Goal: Task Accomplishment & Management: Manage account settings

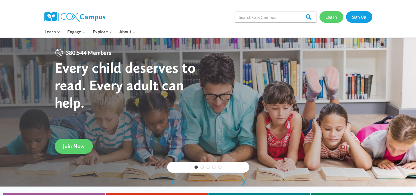
click at [330, 17] on link "Log In" at bounding box center [331, 16] width 24 height 11
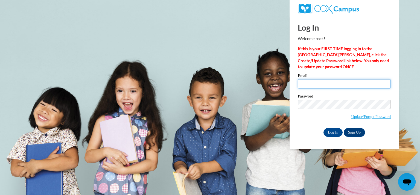
click at [323, 85] on input "Email" at bounding box center [343, 83] width 93 height 9
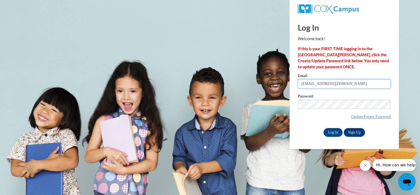
type input "stmartins@kmsd.edu"
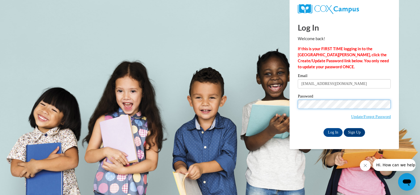
click at [323, 128] on input "Log In" at bounding box center [332, 132] width 19 height 9
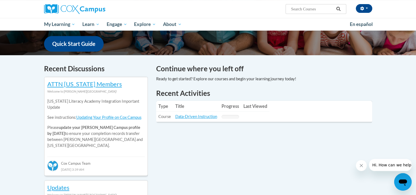
scroll to position [164, 0]
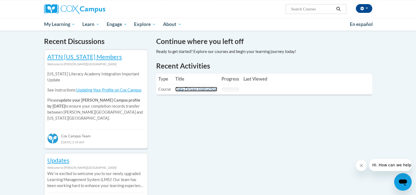
click at [202, 91] on link "Data-Driven Instruction" at bounding box center [196, 89] width 42 height 5
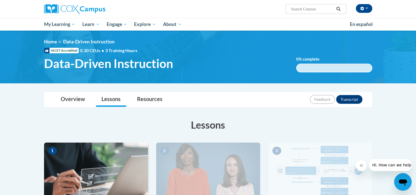
scroll to position [82, 0]
